Goal: Task Accomplishment & Management: Manage account settings

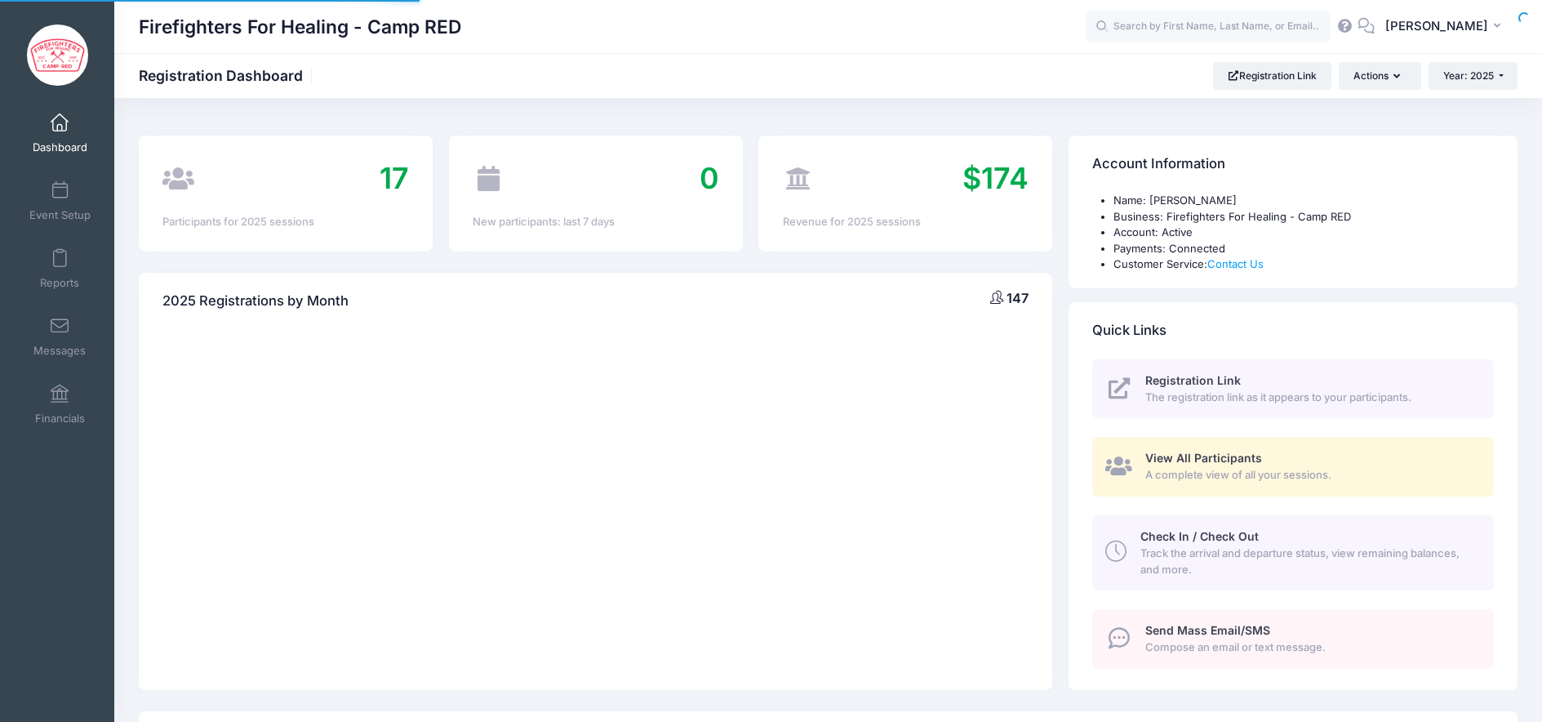
select select
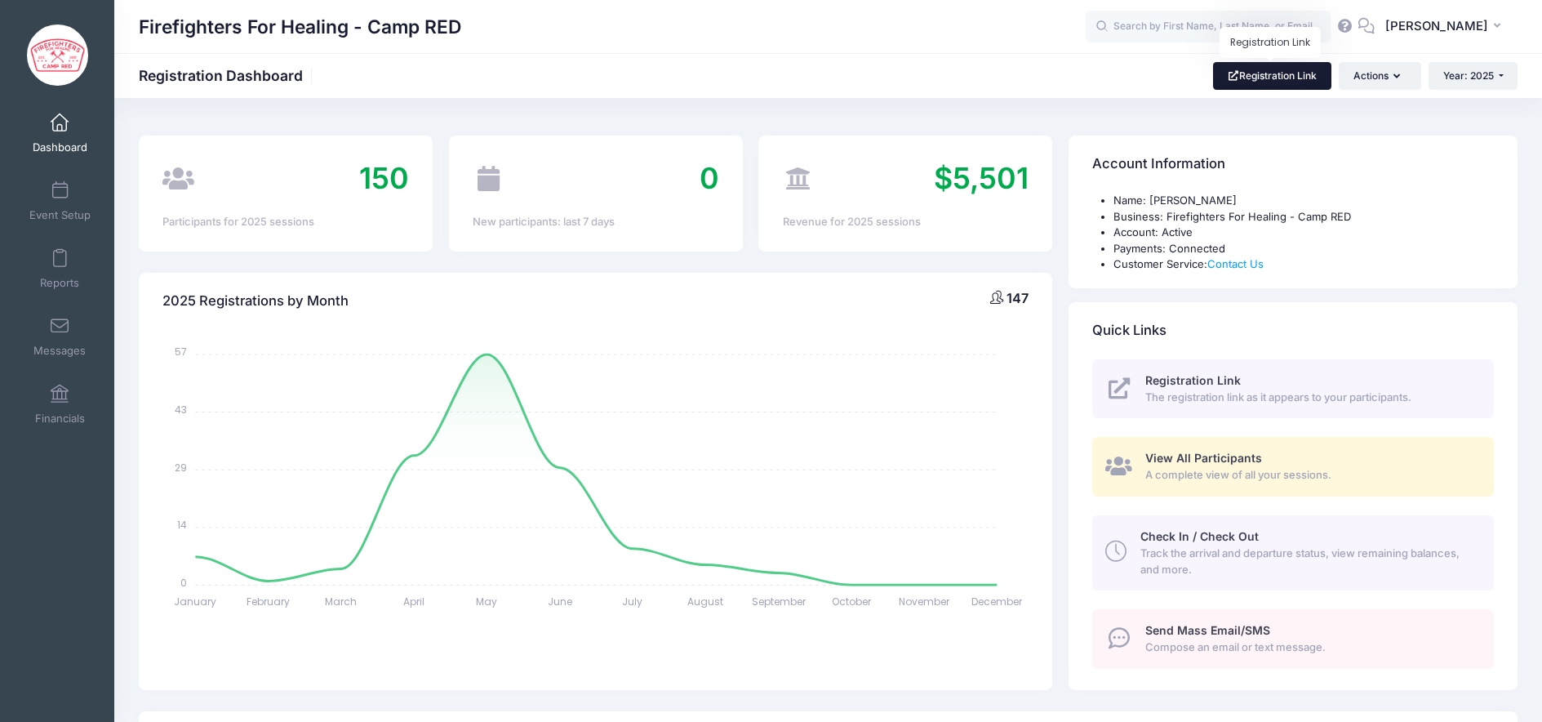
click at [1269, 81] on link "Registration Link" at bounding box center [1272, 76] width 118 height 28
click at [1288, 78] on link "Registration Link" at bounding box center [1272, 76] width 118 height 28
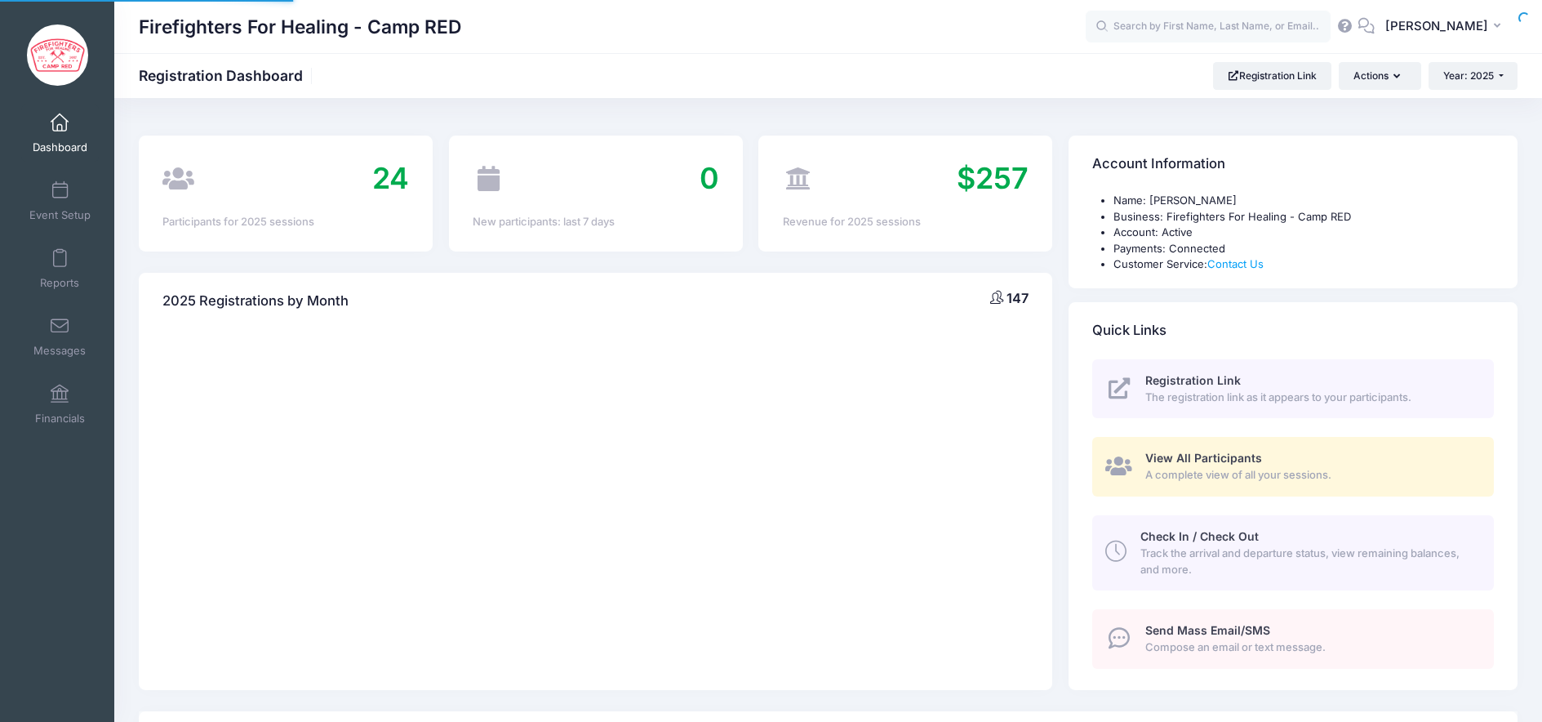
select select
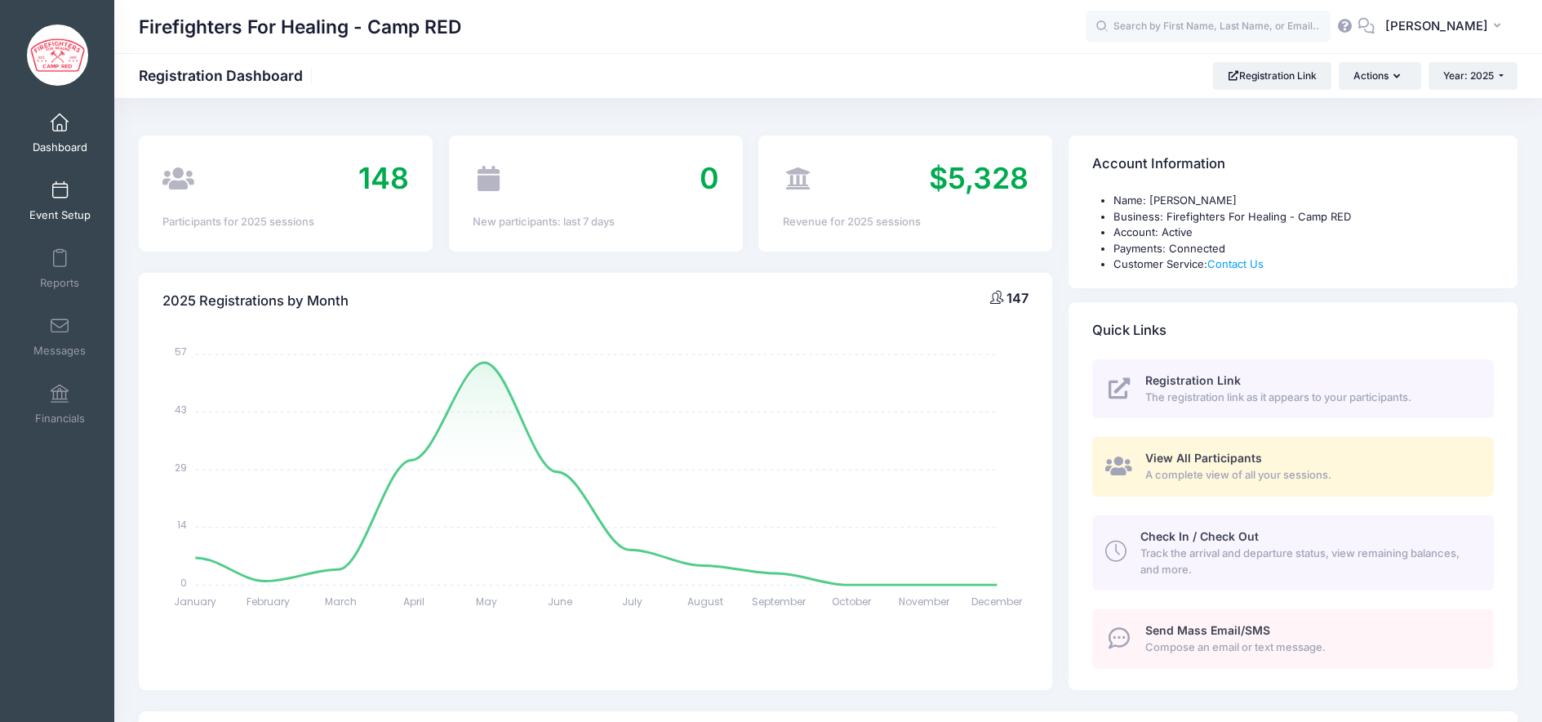
click at [65, 215] on span "Event Setup" at bounding box center [59, 215] width 61 height 14
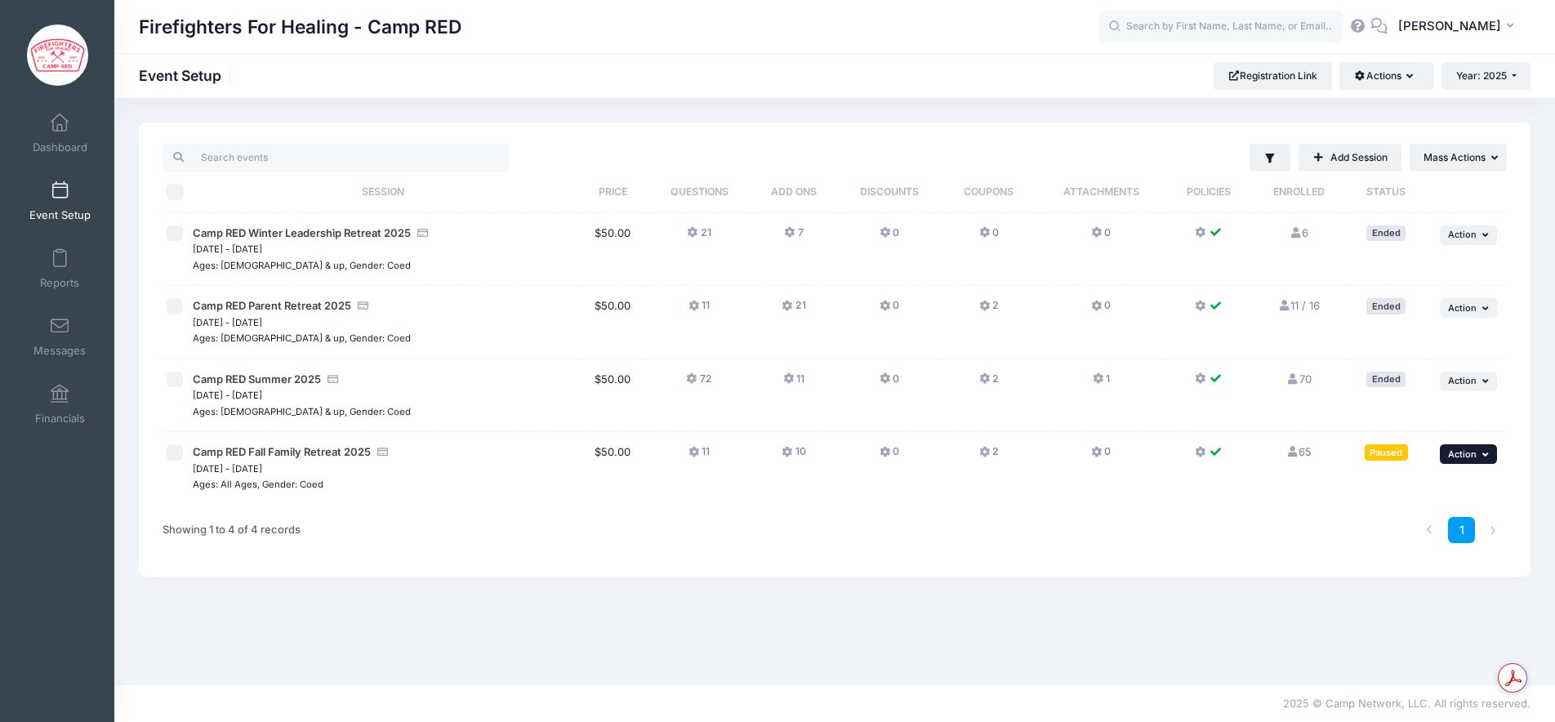
click at [1478, 460] on button "... Action" at bounding box center [1468, 454] width 57 height 20
click at [1410, 518] on link "Edit Session" at bounding box center [1415, 520] width 148 height 31
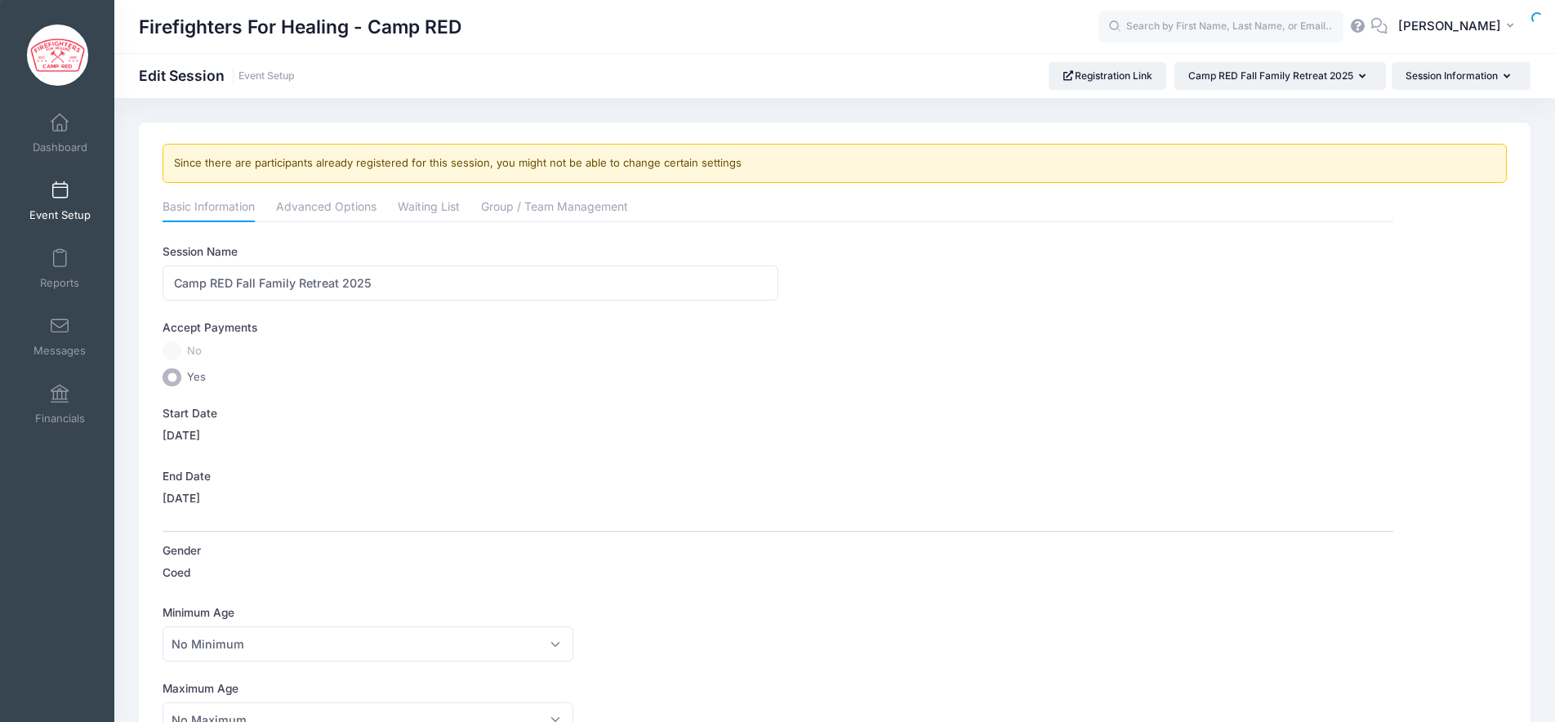
type input "00:00"
type input "23:59"
click at [349, 214] on link "Advanced Options" at bounding box center [326, 208] width 100 height 29
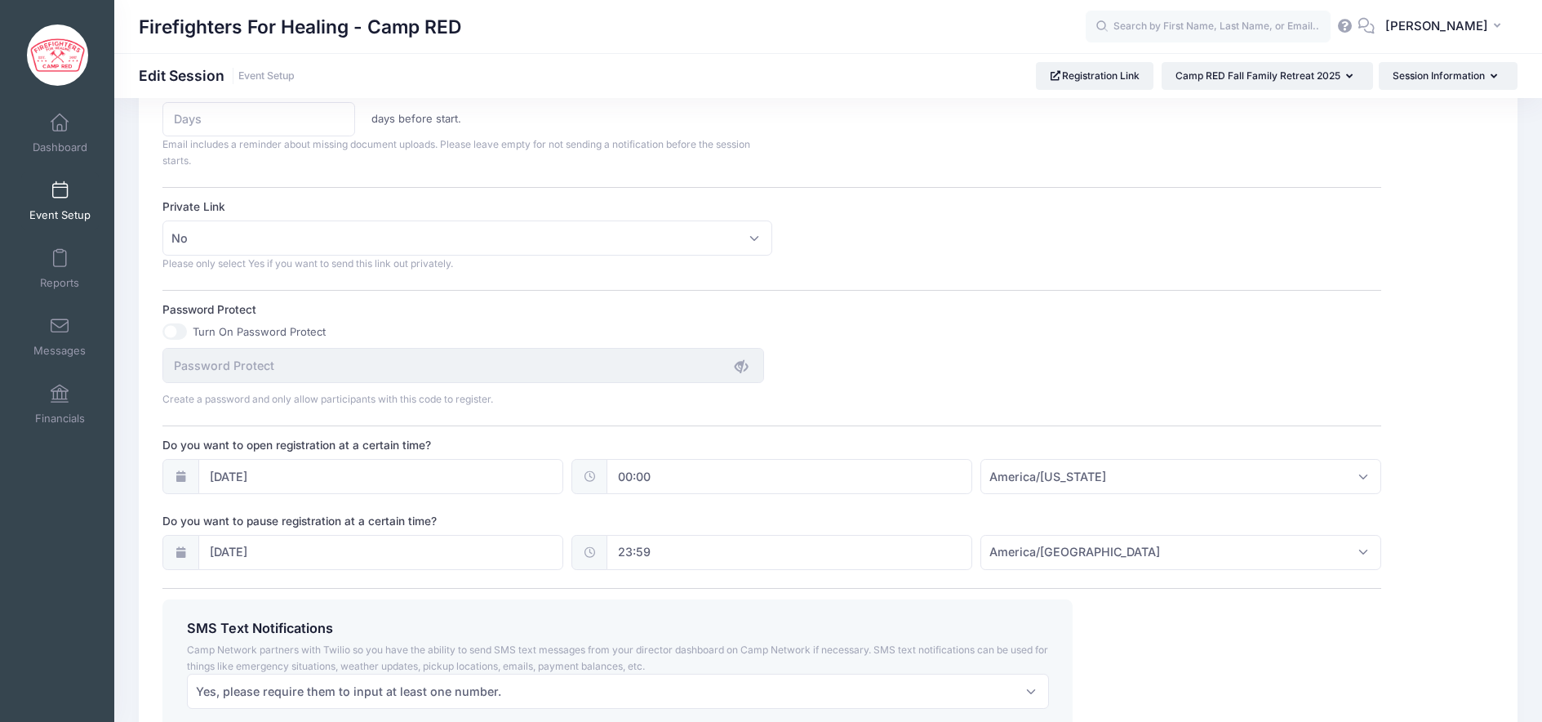
scroll to position [950, 0]
click at [327, 544] on input "09/08/2025" at bounding box center [381, 550] width 366 height 35
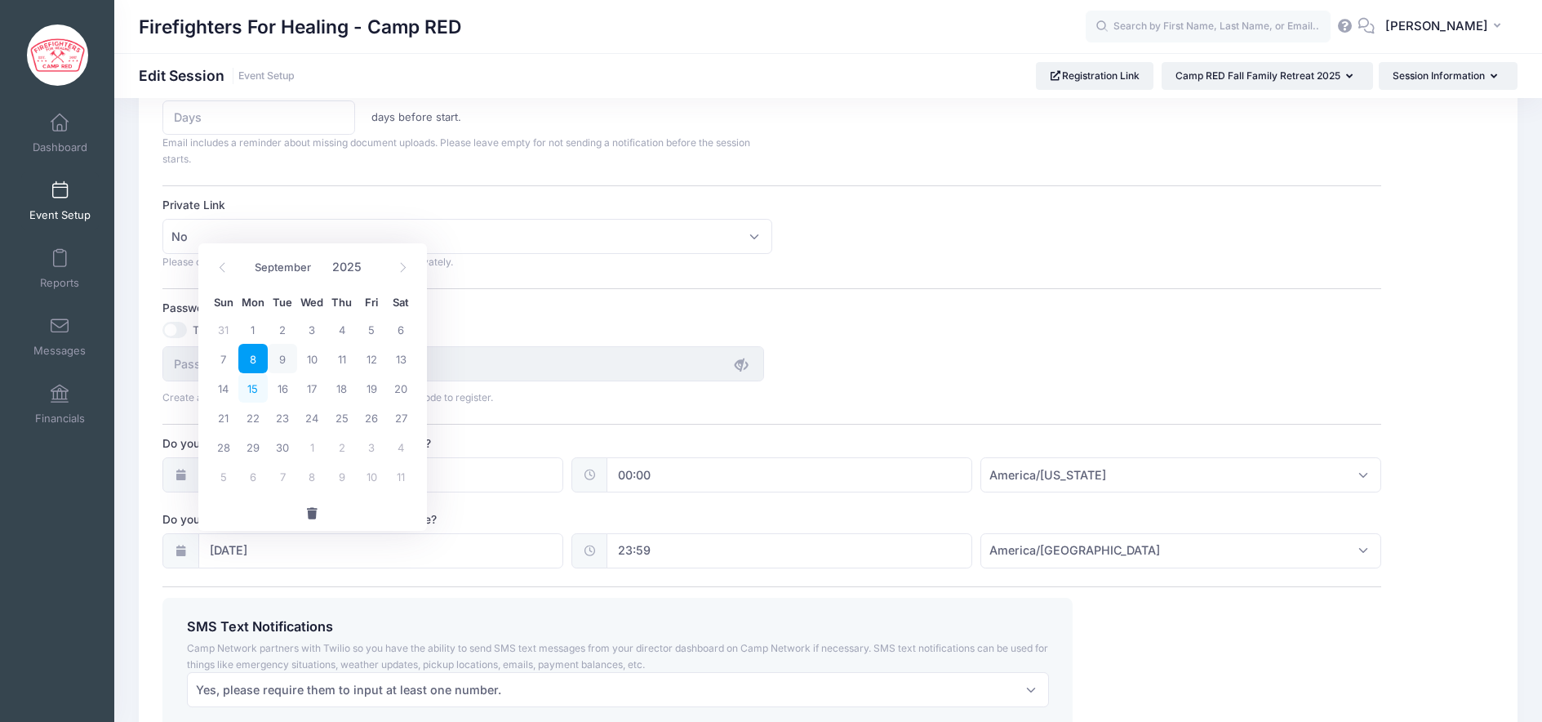
click at [250, 391] on span "15" at bounding box center [252, 387] width 29 height 29
type input "09/15/2025"
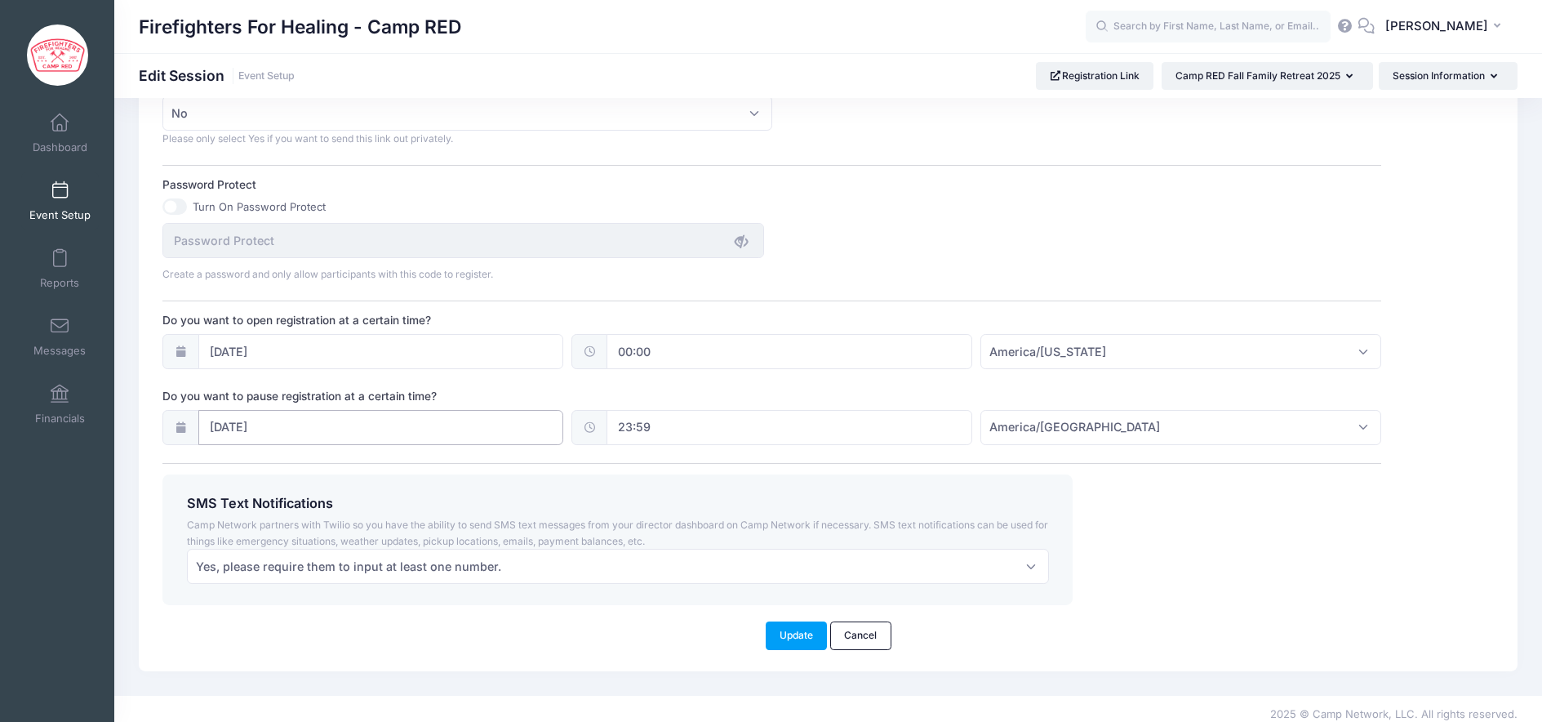
scroll to position [1084, 0]
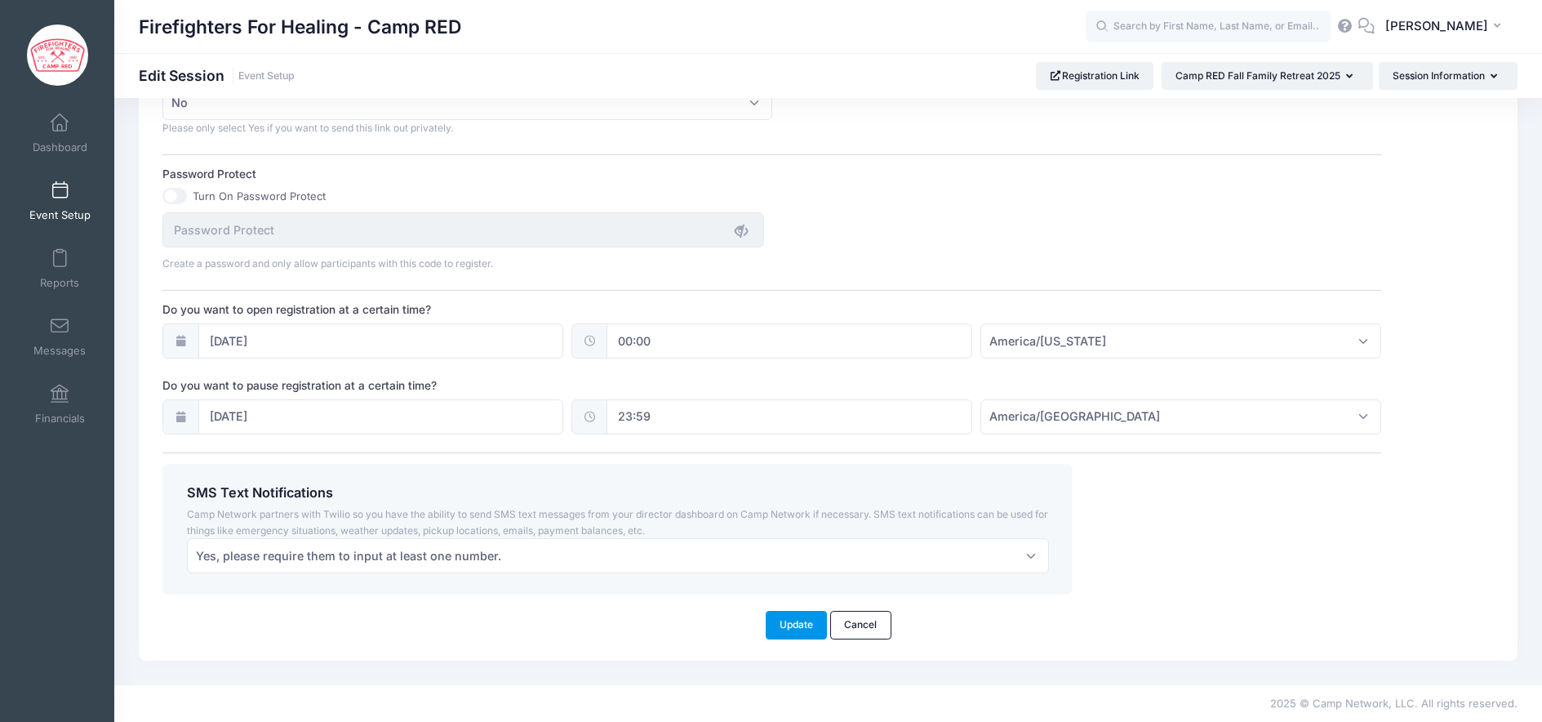
click at [799, 630] on button "Update" at bounding box center [797, 625] width 62 height 28
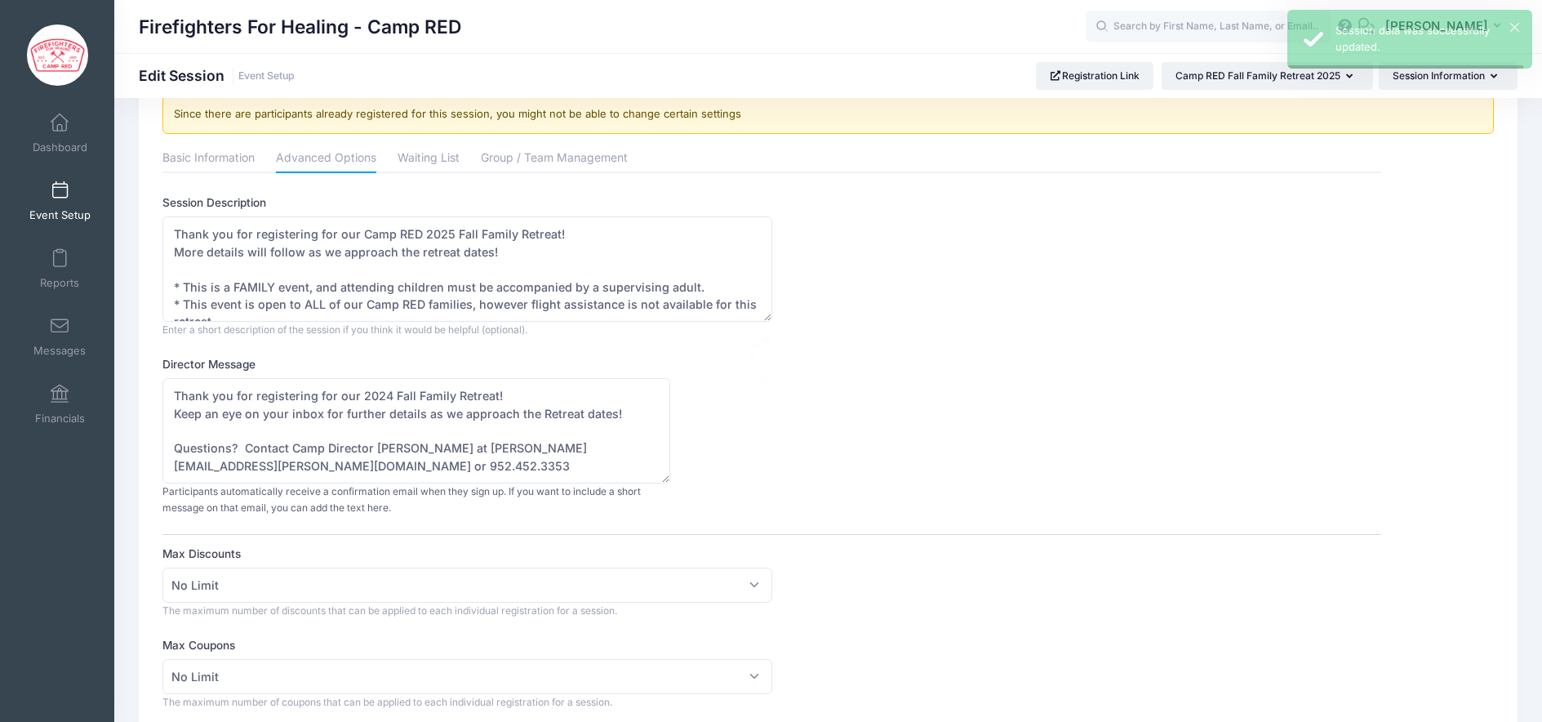
scroll to position [0, 0]
